Goal: Transaction & Acquisition: Purchase product/service

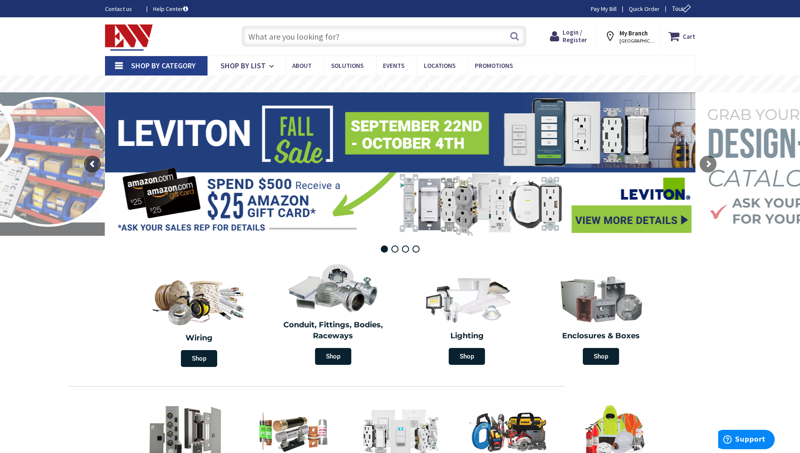
click at [354, 35] on input "text" at bounding box center [384, 36] width 285 height 21
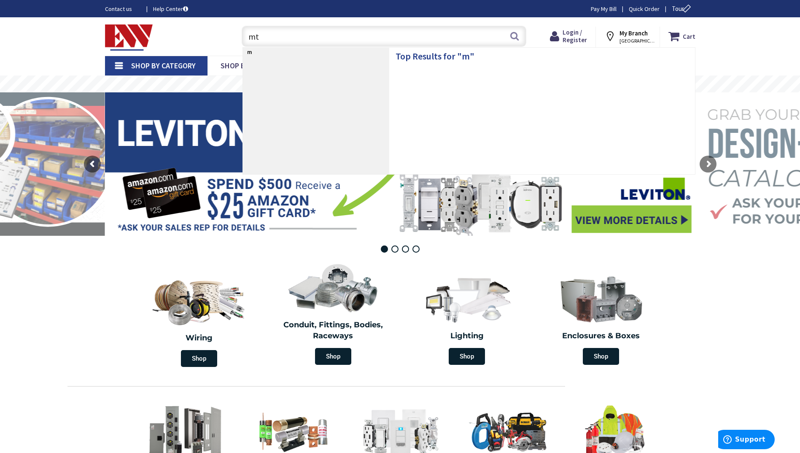
type input "mtw"
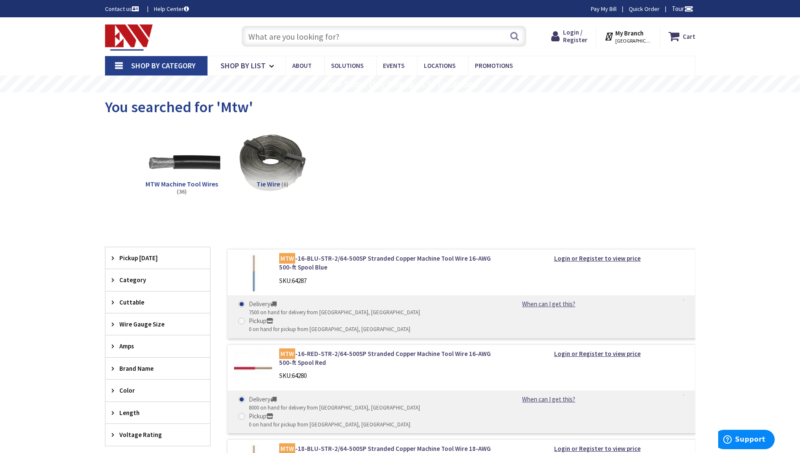
click at [199, 174] on img at bounding box center [181, 162] width 76 height 76
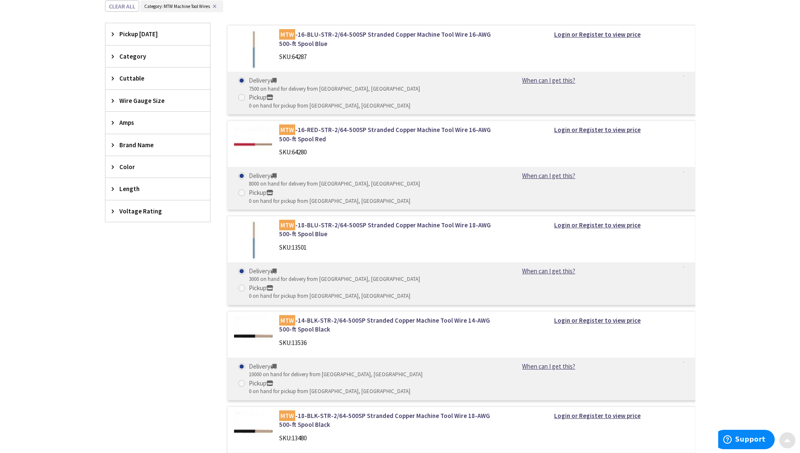
scroll to position [232, 0]
click at [114, 166] on icon at bounding box center [115, 166] width 6 height 6
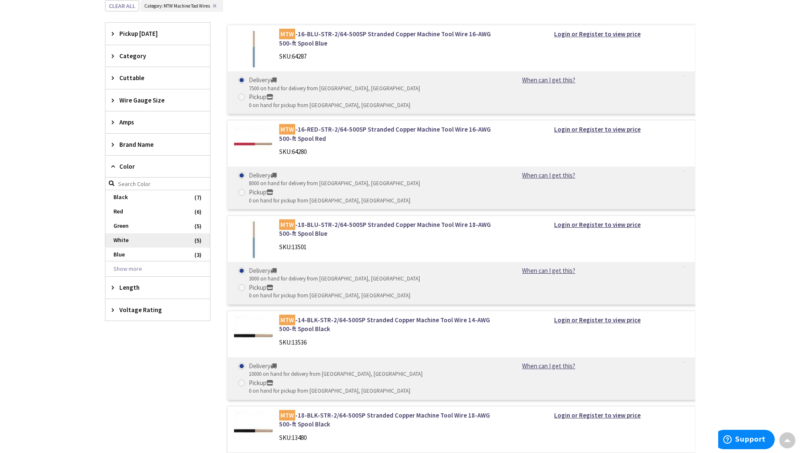
click at [139, 239] on span "White" at bounding box center [157, 240] width 105 height 14
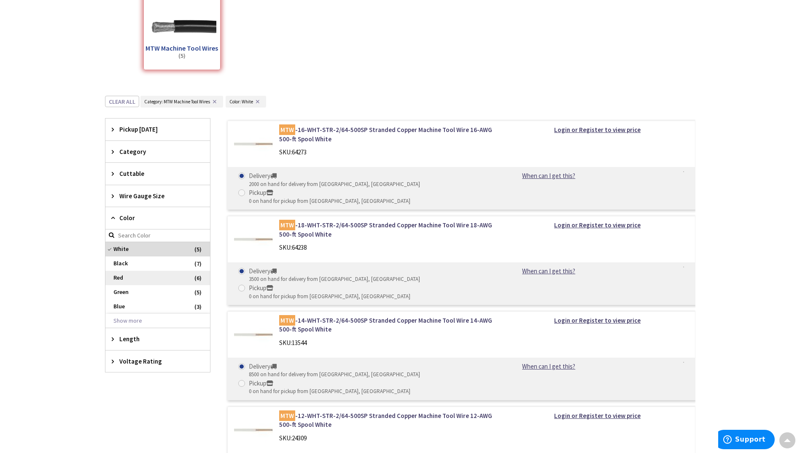
scroll to position [63, 0]
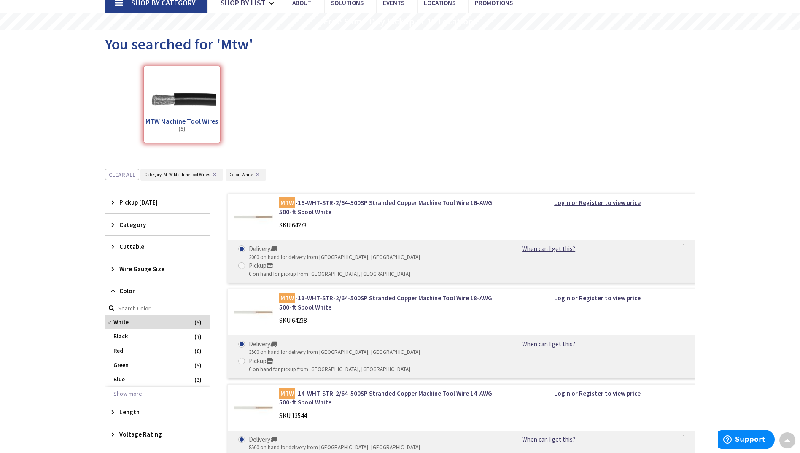
click at [141, 268] on span "Wire Gauge Size" at bounding box center [153, 269] width 69 height 9
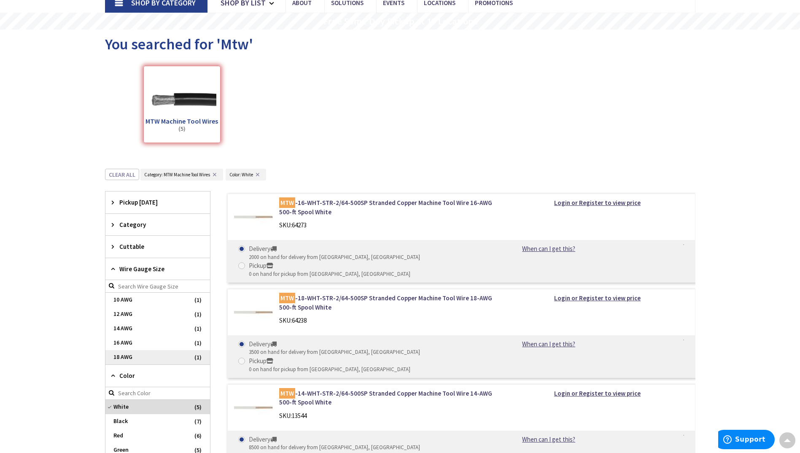
click at [130, 359] on span "18 AWG" at bounding box center [157, 357] width 105 height 14
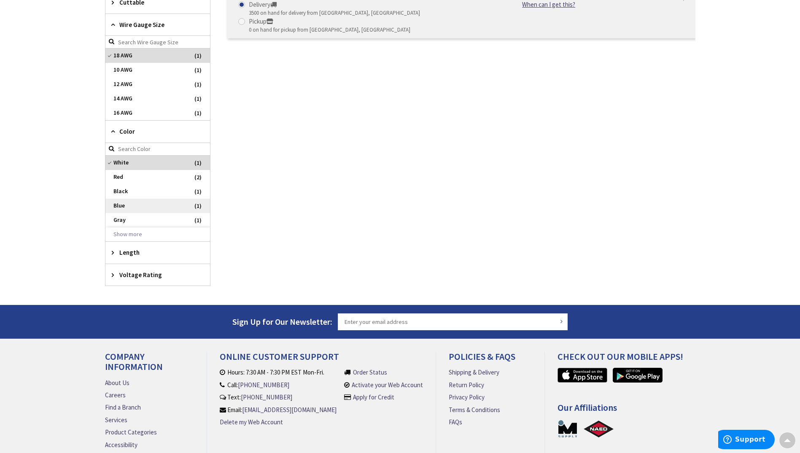
scroll to position [316, 0]
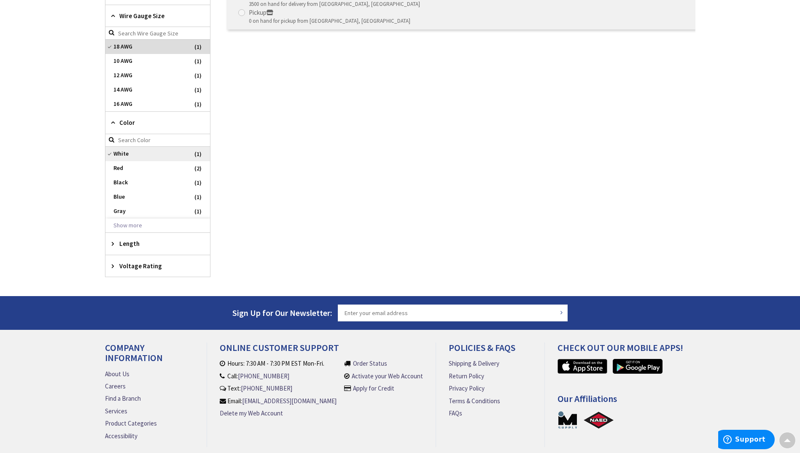
click at [110, 153] on span "White" at bounding box center [157, 154] width 105 height 14
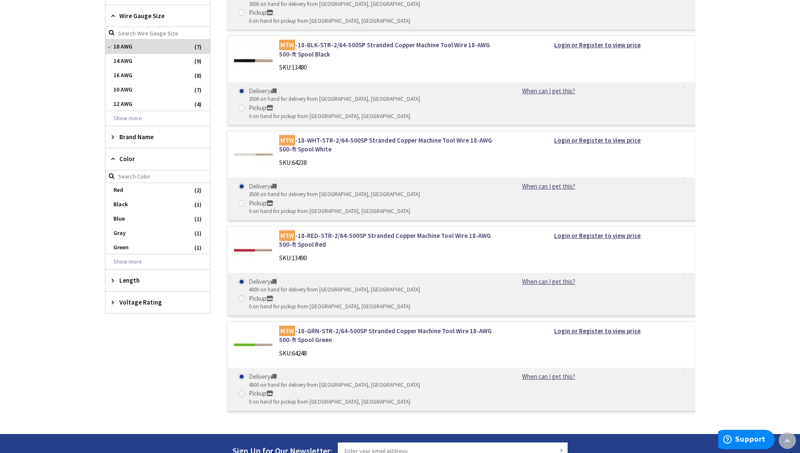
click at [136, 178] on input "search" at bounding box center [157, 176] width 105 height 13
type input "w"
click at [151, 303] on span "Voltage Rating" at bounding box center [153, 302] width 69 height 9
click at [139, 321] on input "search" at bounding box center [157, 319] width 105 height 13
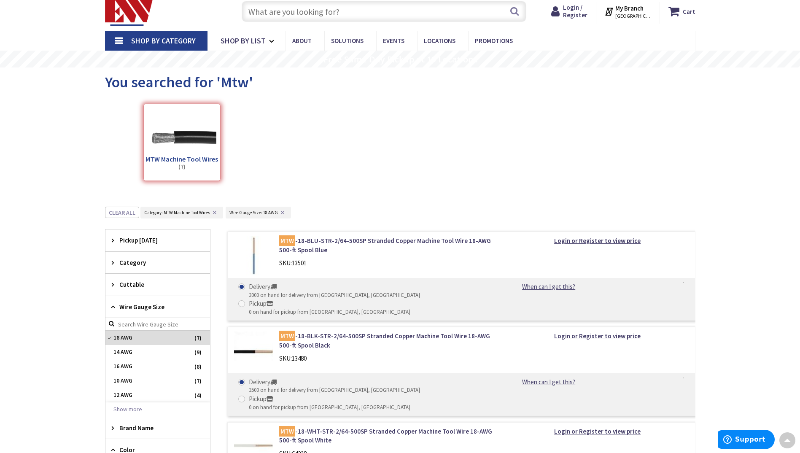
scroll to position [0, 0]
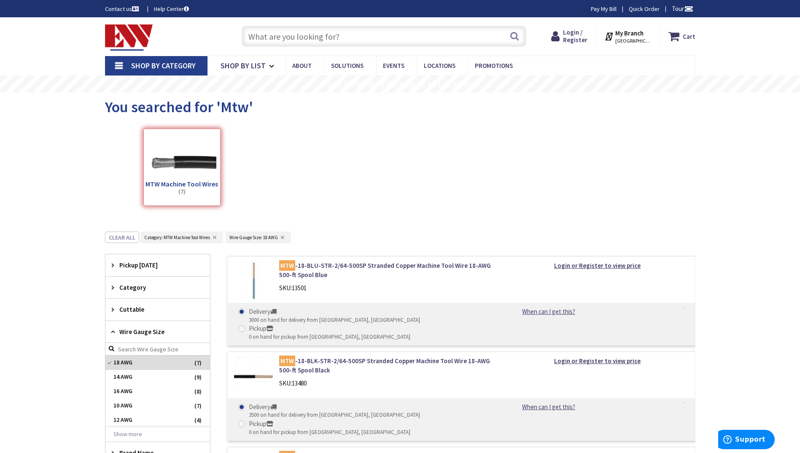
type input "300"
click at [641, 38] on span "NORWICH, CT" at bounding box center [634, 41] width 36 height 7
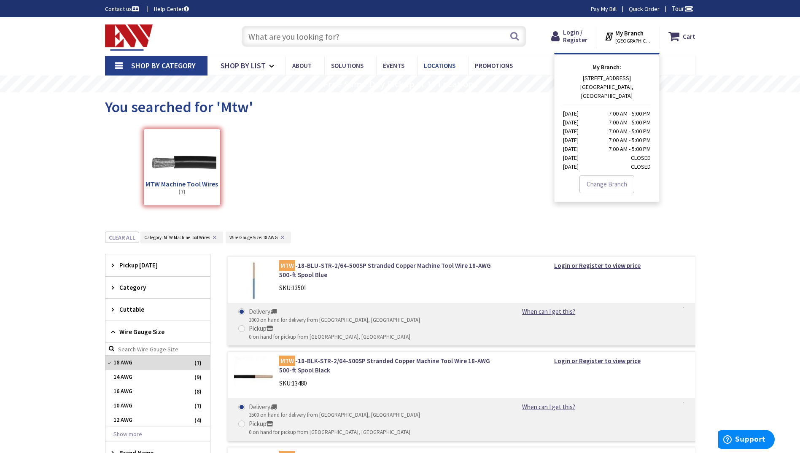
click at [447, 65] on span "Locations" at bounding box center [440, 66] width 32 height 8
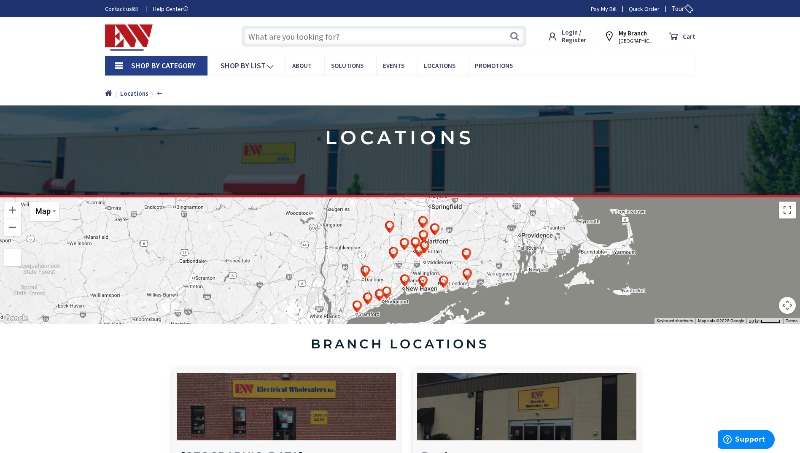
click at [425, 263] on img at bounding box center [424, 255] width 17 height 17
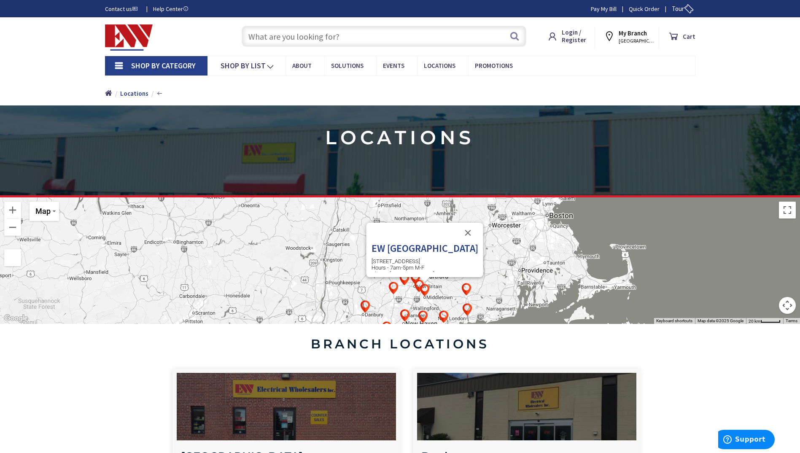
click at [430, 250] on h3 "EW Middletown" at bounding box center [424, 248] width 107 height 11
click at [446, 253] on h3 "EW Middletown" at bounding box center [424, 248] width 107 height 11
click at [426, 290] on img at bounding box center [424, 290] width 17 height 17
click at [462, 232] on button "Close" at bounding box center [468, 233] width 20 height 20
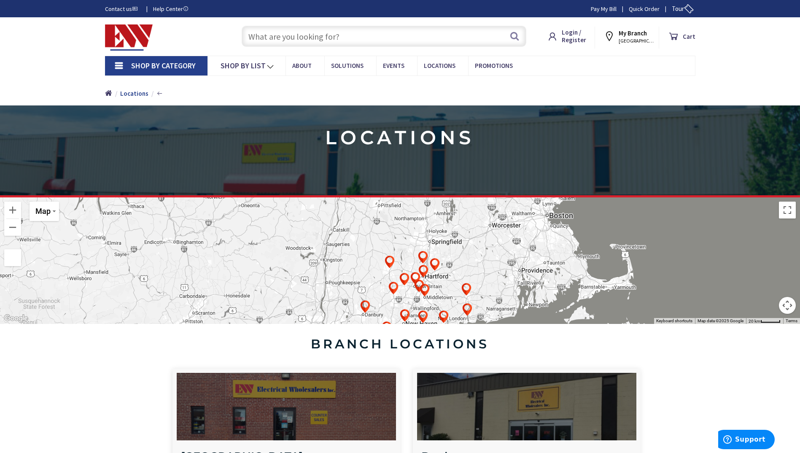
click at [640, 30] on strong "My Branch" at bounding box center [633, 33] width 28 height 8
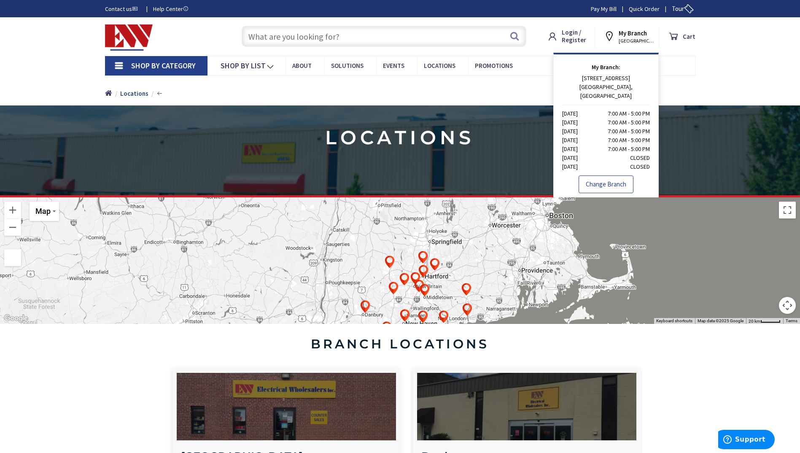
click at [609, 176] on link "Change Branch" at bounding box center [606, 185] width 55 height 18
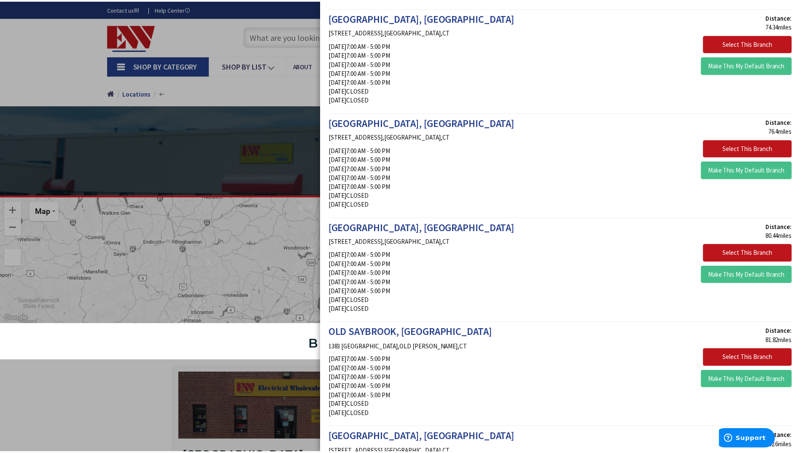
scroll to position [506, 0]
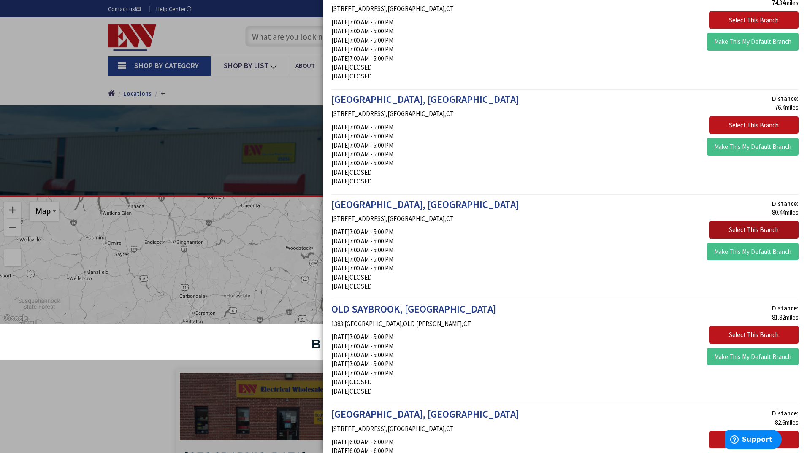
click at [760, 233] on button "Select This Branch" at bounding box center [753, 230] width 89 height 18
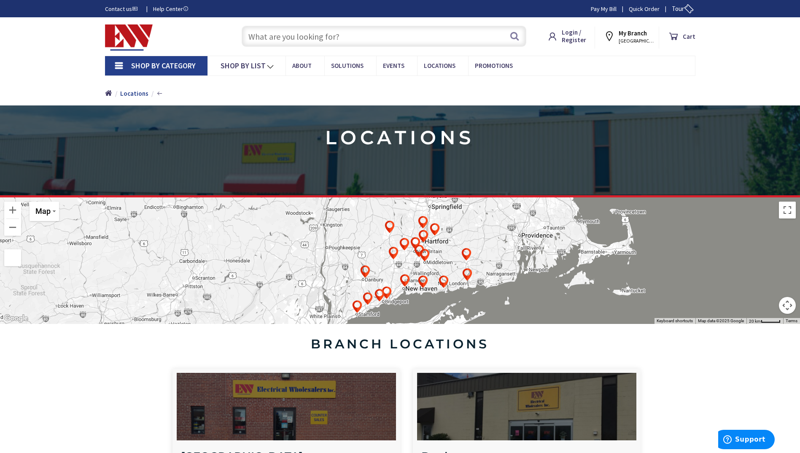
click at [330, 36] on input "text" at bounding box center [384, 36] width 285 height 21
type input "white/blue wire"
click at [513, 34] on button "Search" at bounding box center [514, 36] width 11 height 19
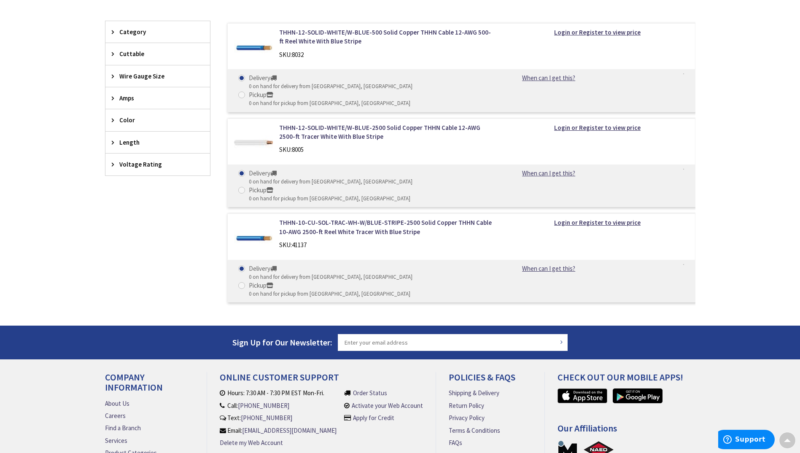
scroll to position [77, 0]
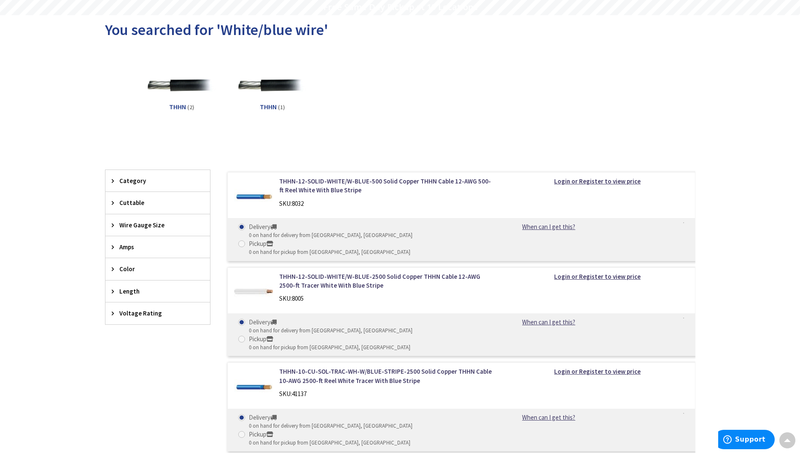
click at [119, 268] on span "Color" at bounding box center [153, 269] width 69 height 9
click at [156, 342] on span "White with Blue Stripe" at bounding box center [157, 346] width 105 height 14
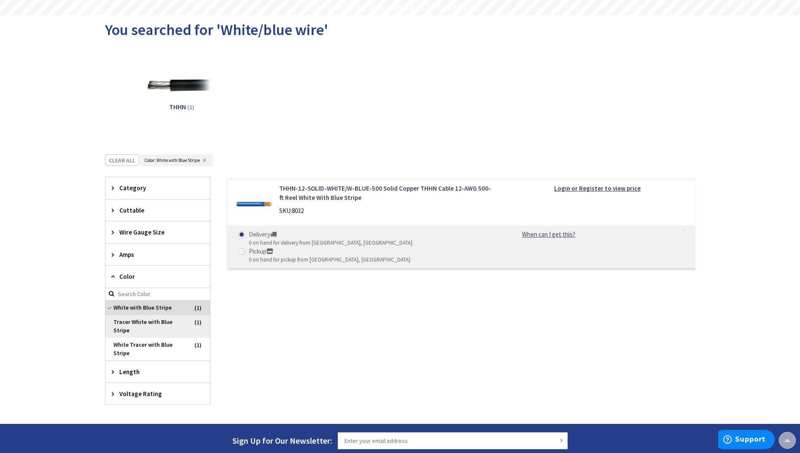
click at [154, 323] on span "Tracer White with Blue Stripe" at bounding box center [157, 326] width 105 height 23
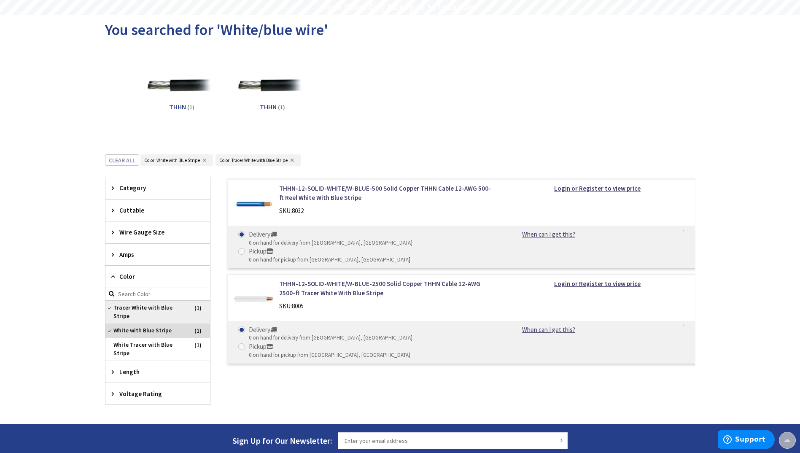
click at [152, 310] on span "Tracer White with Blue Stripe" at bounding box center [157, 312] width 105 height 23
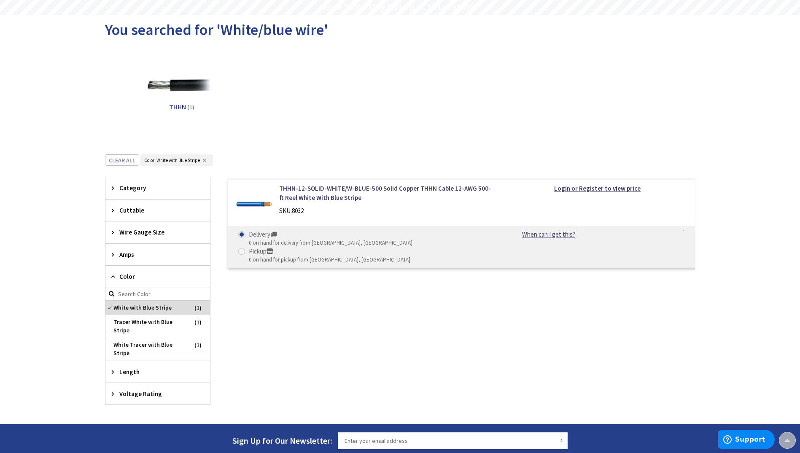
click at [152, 310] on span "White with Blue Stripe" at bounding box center [157, 308] width 105 height 14
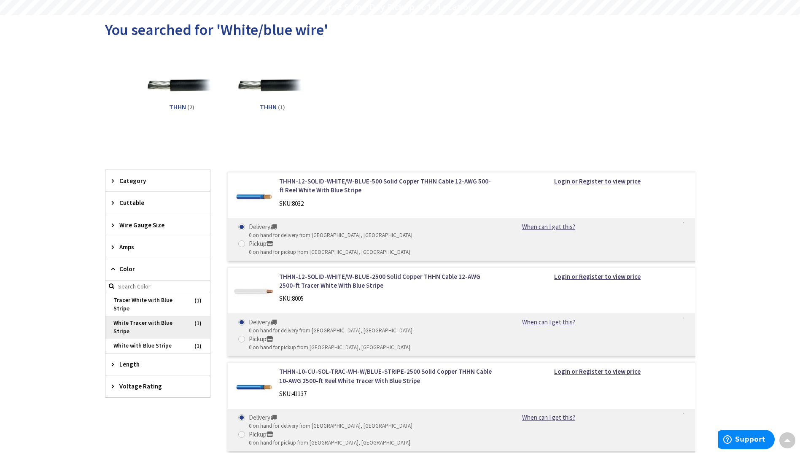
click at [143, 328] on span "White Tracer with Blue Stripe" at bounding box center [157, 327] width 105 height 23
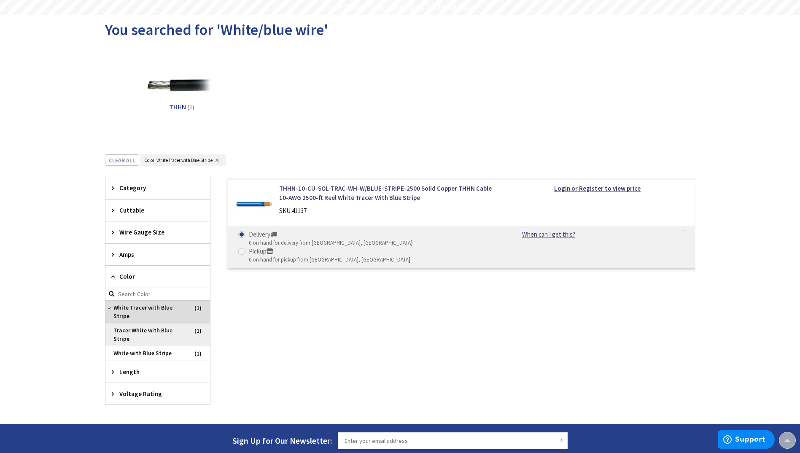
click at [147, 335] on span "Tracer White with Blue Stripe" at bounding box center [157, 335] width 105 height 23
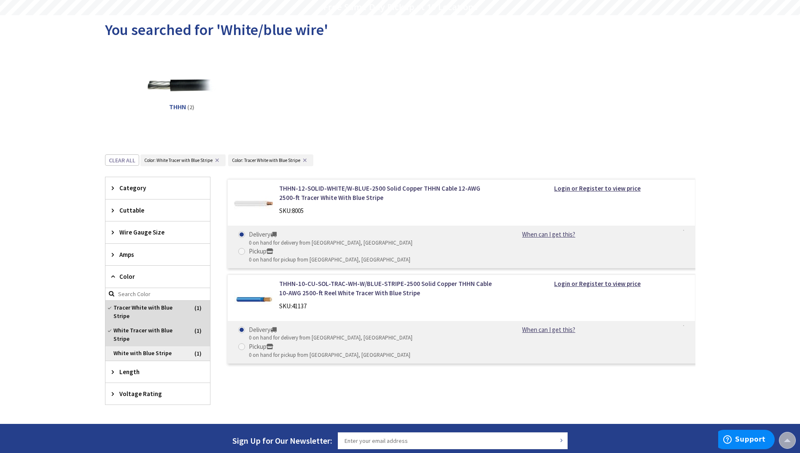
click at [147, 351] on span "White with Blue Stripe" at bounding box center [157, 353] width 105 height 14
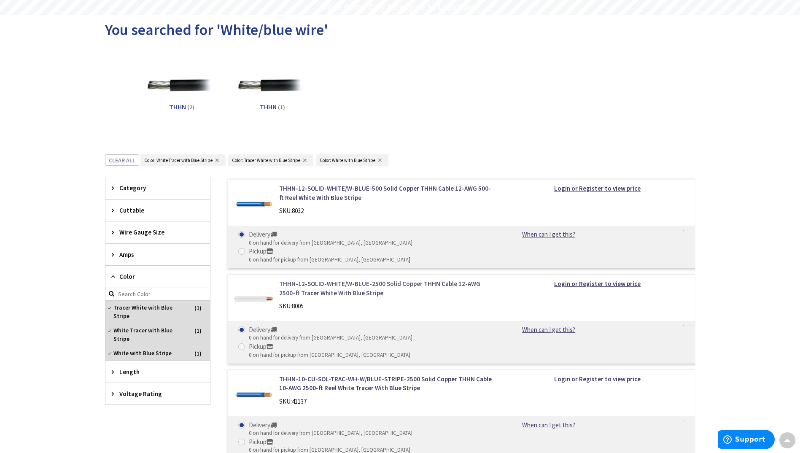
click at [332, 279] on link "THHN-12-SOLID-WHITE/W-BLUE-2500 Solid Copper THHN Cable 12-AWG 2500-ft Tracer W…" at bounding box center [386, 288] width 215 height 18
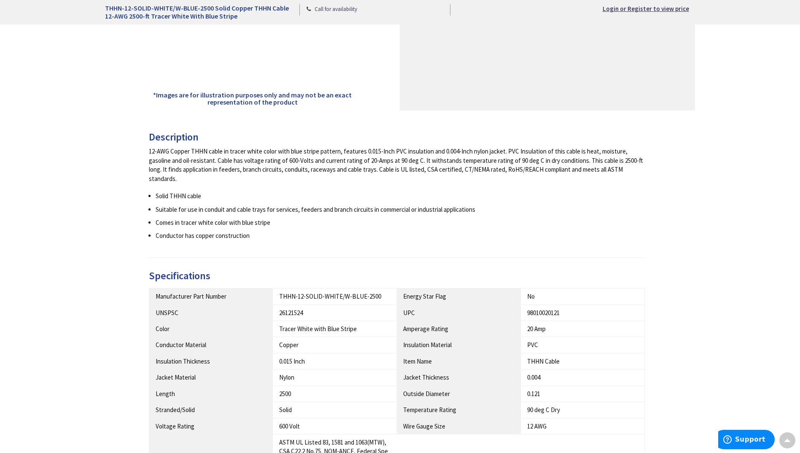
scroll to position [295, 0]
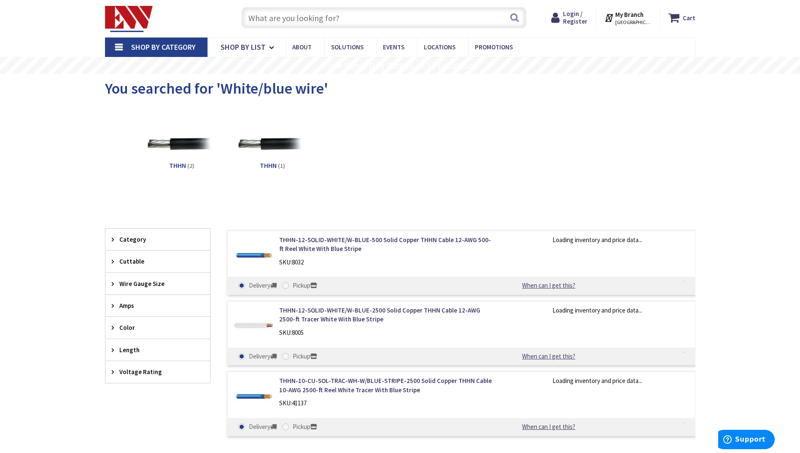
click at [139, 283] on span "Wire Gauge Size" at bounding box center [153, 283] width 69 height 9
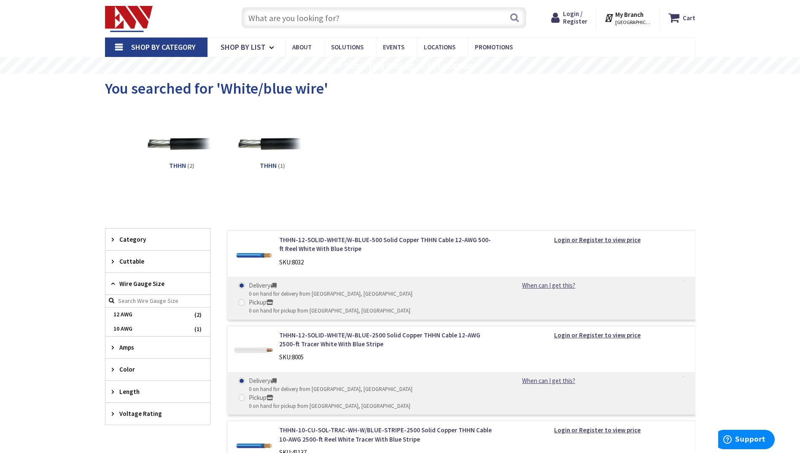
click at [140, 297] on input "search" at bounding box center [157, 301] width 105 height 13
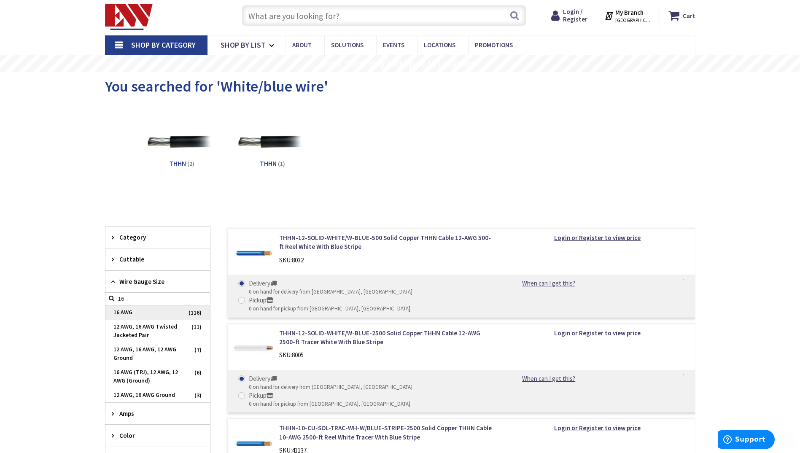
scroll to position [84, 0]
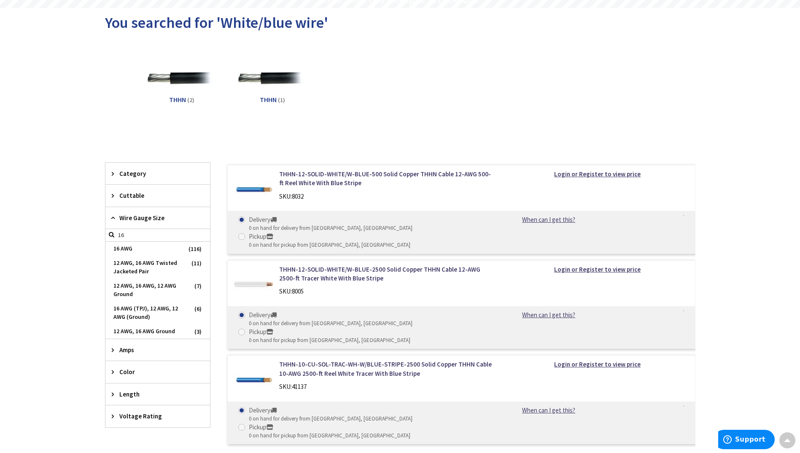
type input "16"
click at [143, 370] on span "Color" at bounding box center [153, 372] width 69 height 9
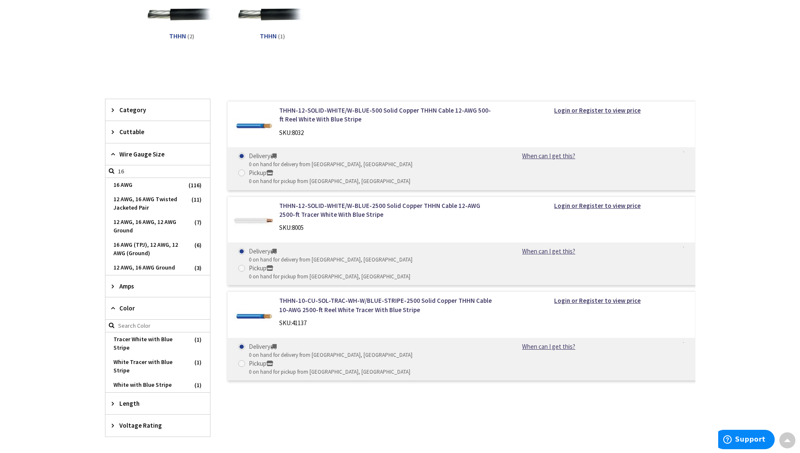
scroll to position [169, 0]
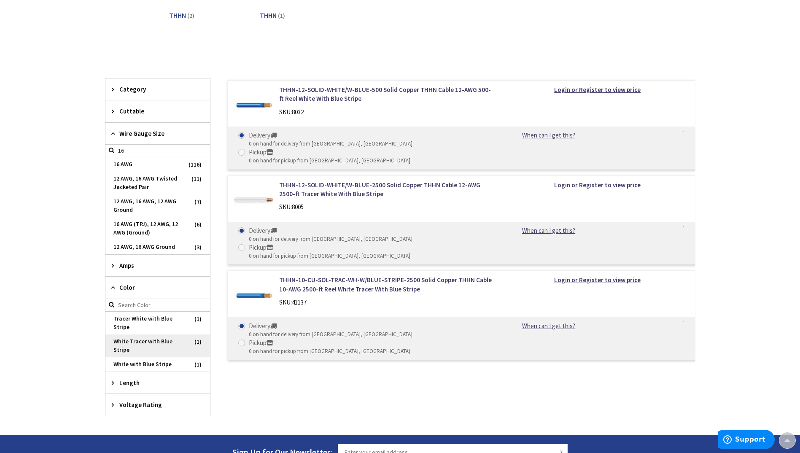
click at [161, 342] on span "White Tracer with Blue Stripe" at bounding box center [157, 346] width 105 height 23
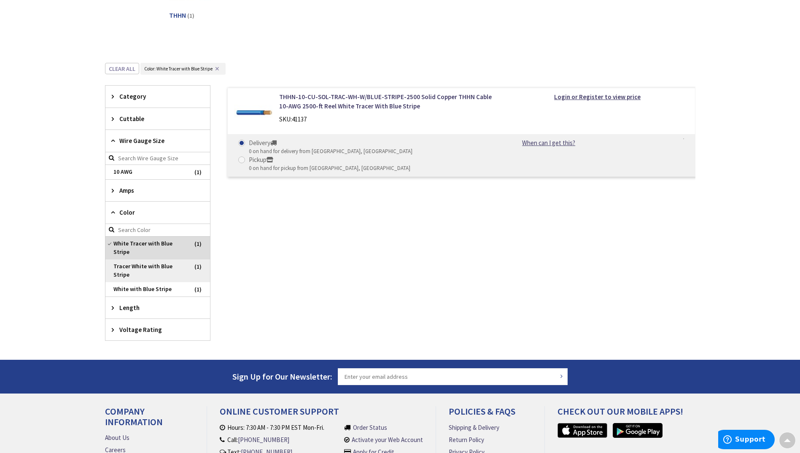
click at [155, 273] on span "Tracer White with Blue Stripe" at bounding box center [157, 270] width 105 height 23
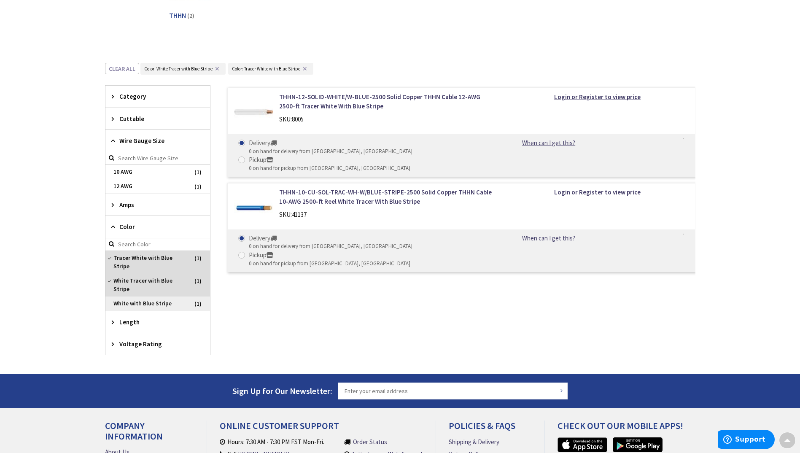
click at [152, 303] on span "White with Blue Stripe" at bounding box center [157, 304] width 105 height 14
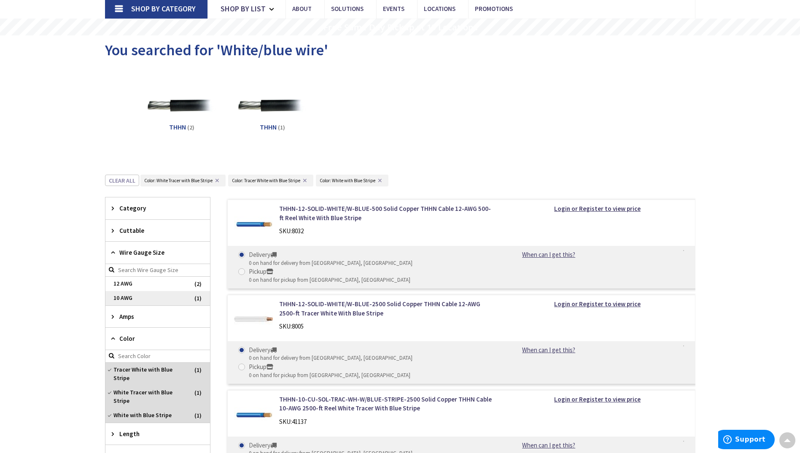
scroll to position [42, 0]
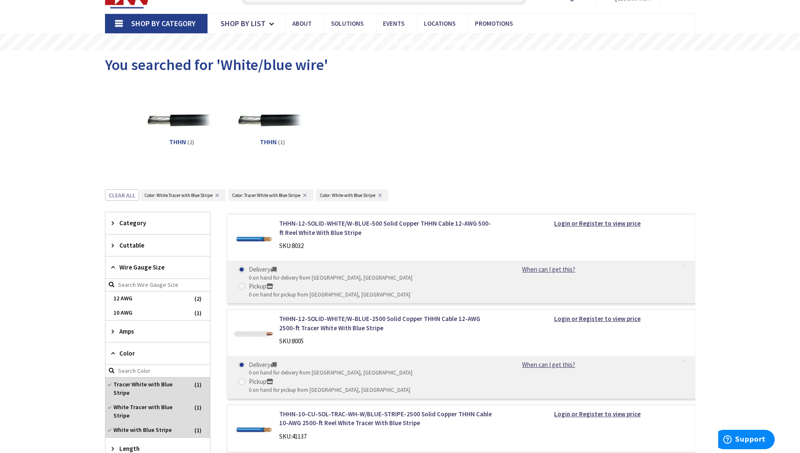
click at [152, 284] on input "search" at bounding box center [157, 285] width 105 height 13
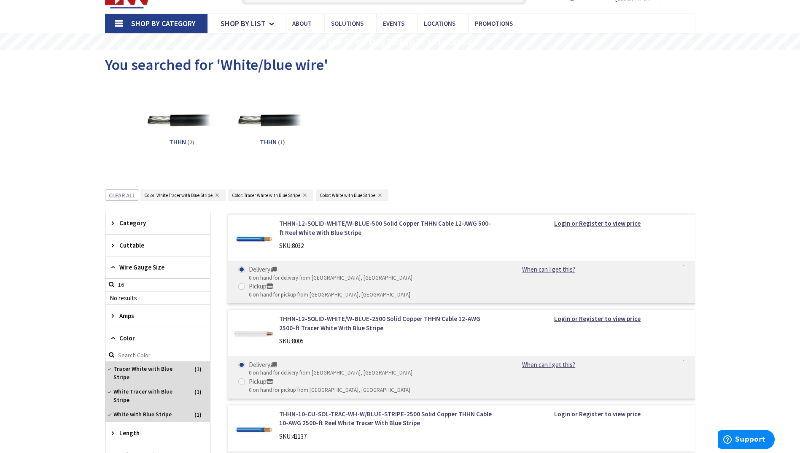
type input "16"
drag, startPoint x: 136, startPoint y: 402, endPoint x: 114, endPoint y: 392, distance: 24.3
click at [114, 392] on span "White Tracer with Blue Stripe" at bounding box center [157, 396] width 105 height 23
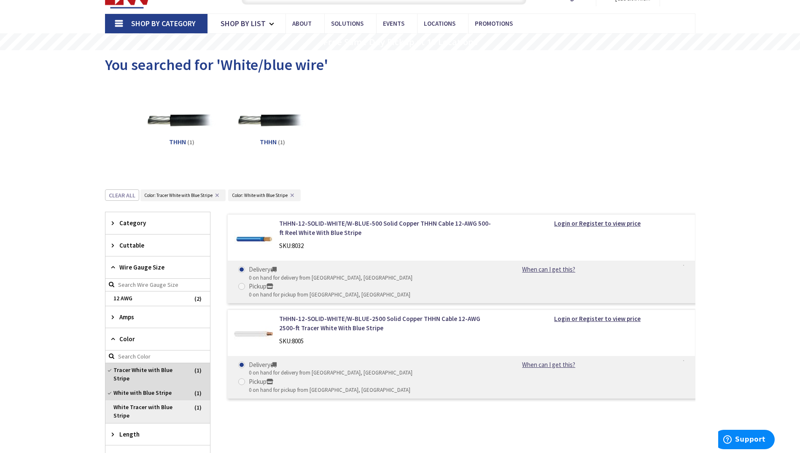
drag, startPoint x: 114, startPoint y: 392, endPoint x: 184, endPoint y: 404, distance: 70.7
click at [184, 404] on span "White Tracer with Blue Stripe" at bounding box center [157, 411] width 105 height 23
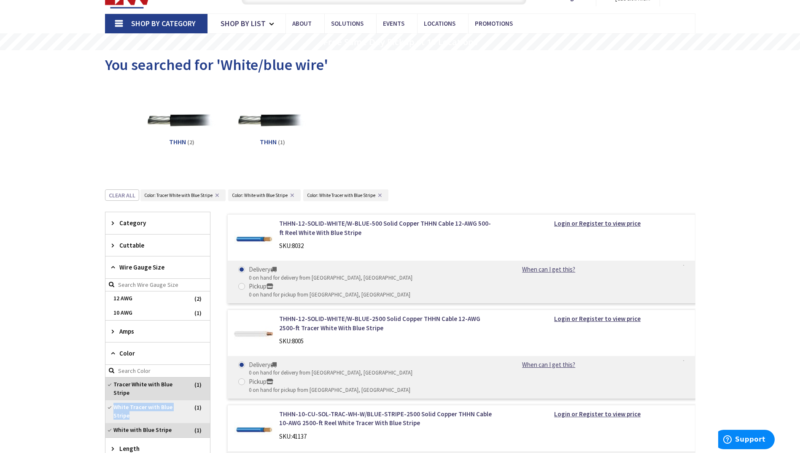
drag, startPoint x: 130, startPoint y: 416, endPoint x: 116, endPoint y: 405, distance: 18.0
click at [116, 405] on span "White Tracer with Blue Stripe" at bounding box center [157, 411] width 105 height 23
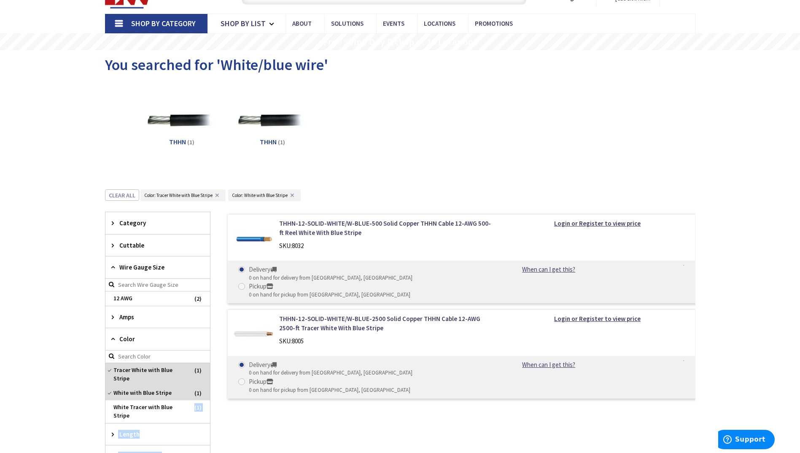
drag, startPoint x: 138, startPoint y: 419, endPoint x: 247, endPoint y: 384, distance: 114.2
click at [246, 384] on div "Filter Filters 2 items Pickup [DATE] close Pickup [DATE] Category THHN (1) THHN…" at bounding box center [400, 339] width 591 height 255
